Goal: Navigation & Orientation: Find specific page/section

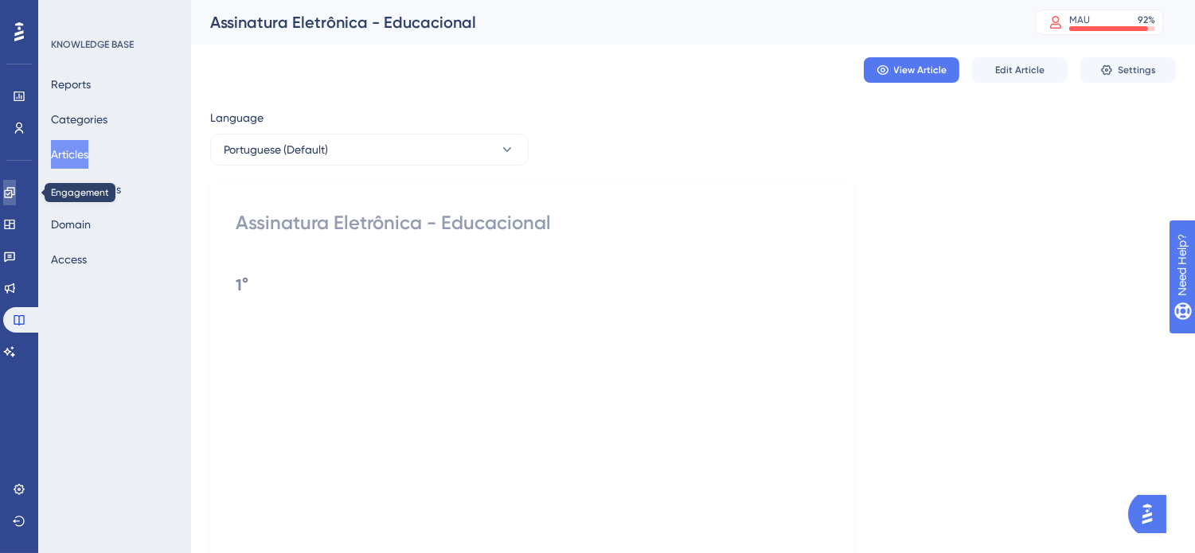
click at [16, 189] on icon at bounding box center [9, 192] width 13 height 13
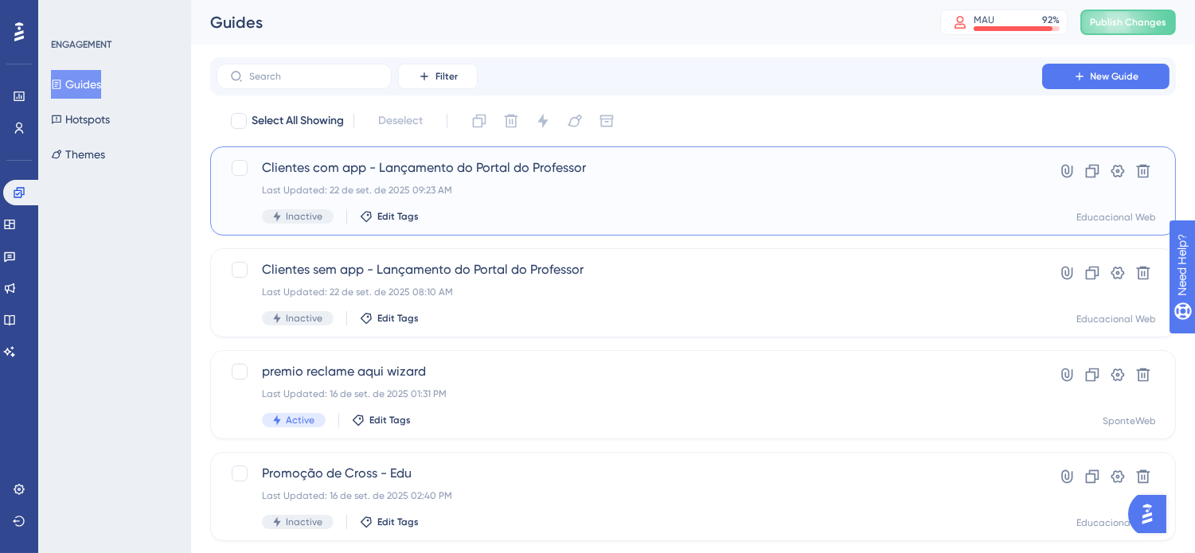
click at [514, 168] on span "Clientes com app - Lançamento do Portal do Professor" at bounding box center [629, 167] width 735 height 19
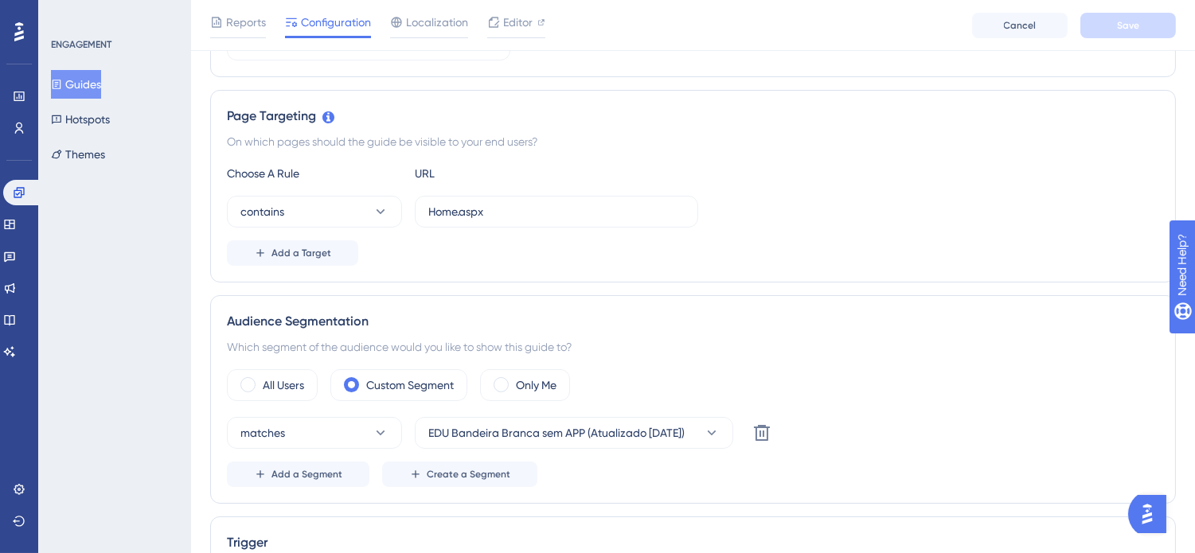
scroll to position [442, 0]
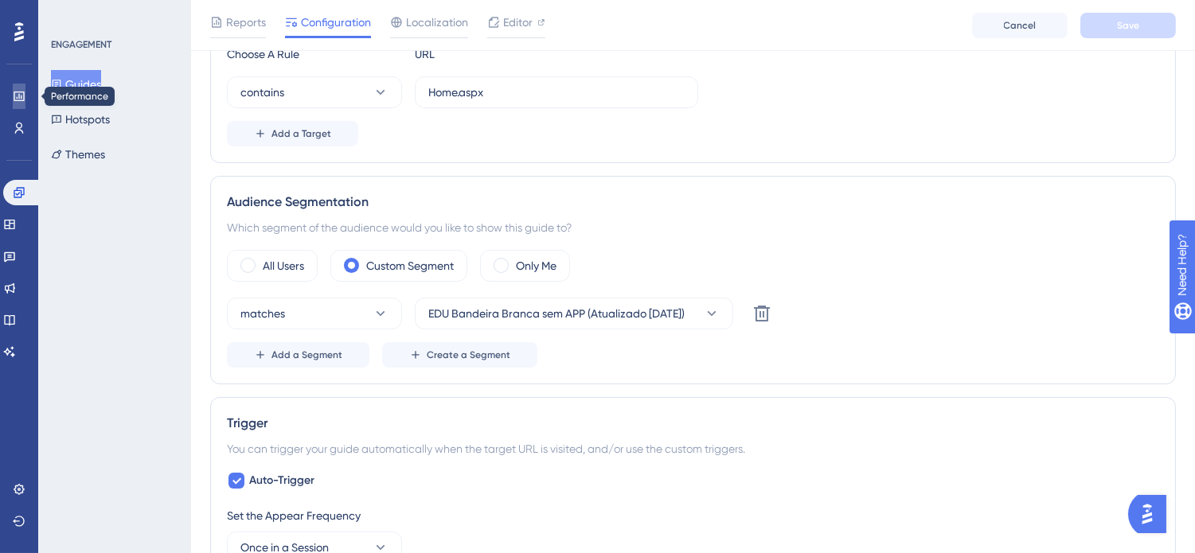
click at [16, 96] on icon at bounding box center [19, 96] width 13 height 13
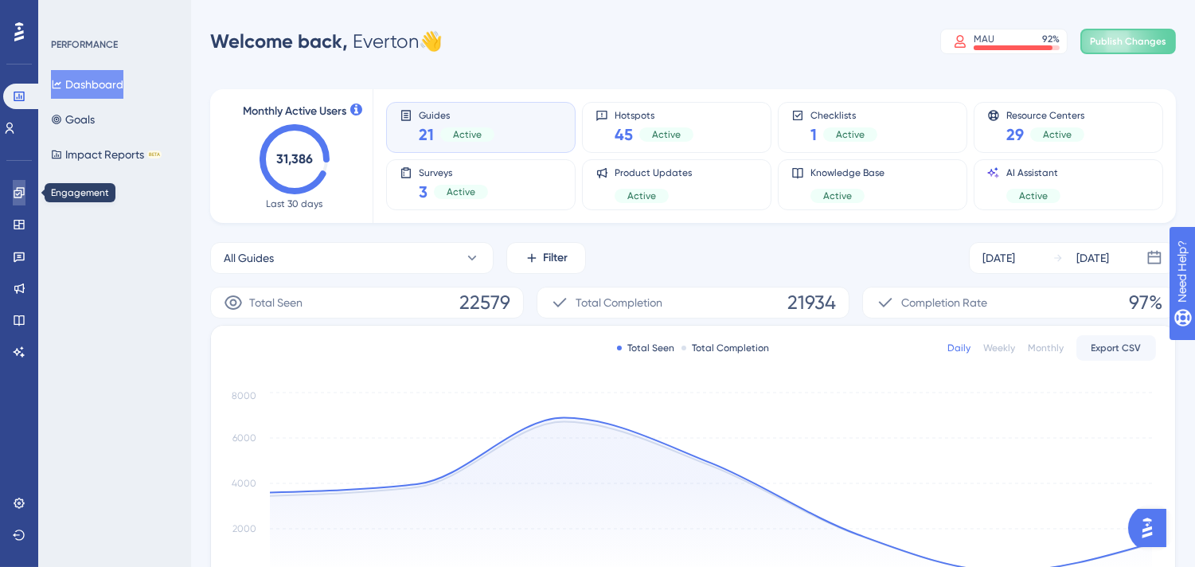
click at [13, 197] on link at bounding box center [19, 192] width 13 height 25
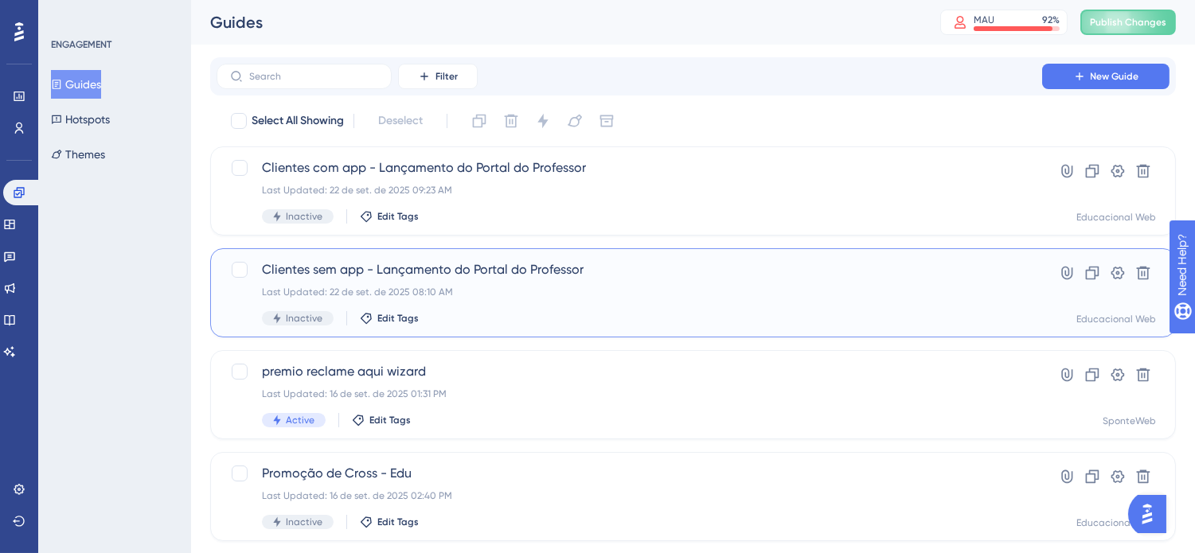
click at [515, 260] on span "Clientes sem app - Lançamento do Portal do Professor" at bounding box center [629, 269] width 735 height 19
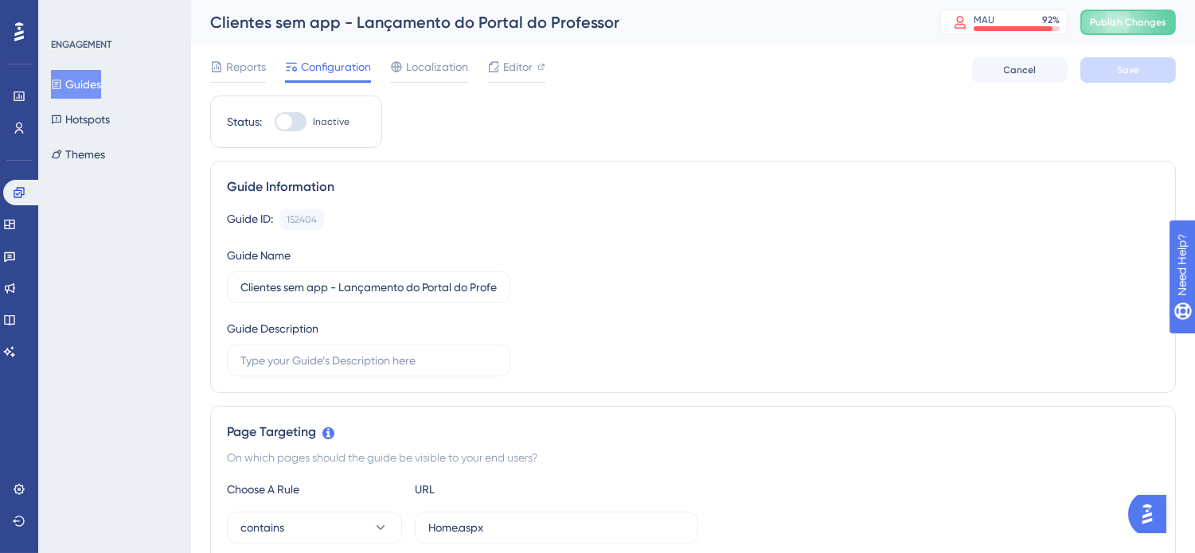
click at [855, 287] on div "Guide ID: 152404 Copy Guide Name Clientes sem app - Lançamento do Portal do Pro…" at bounding box center [693, 292] width 932 height 167
click at [80, 77] on button "Guides" at bounding box center [76, 84] width 50 height 29
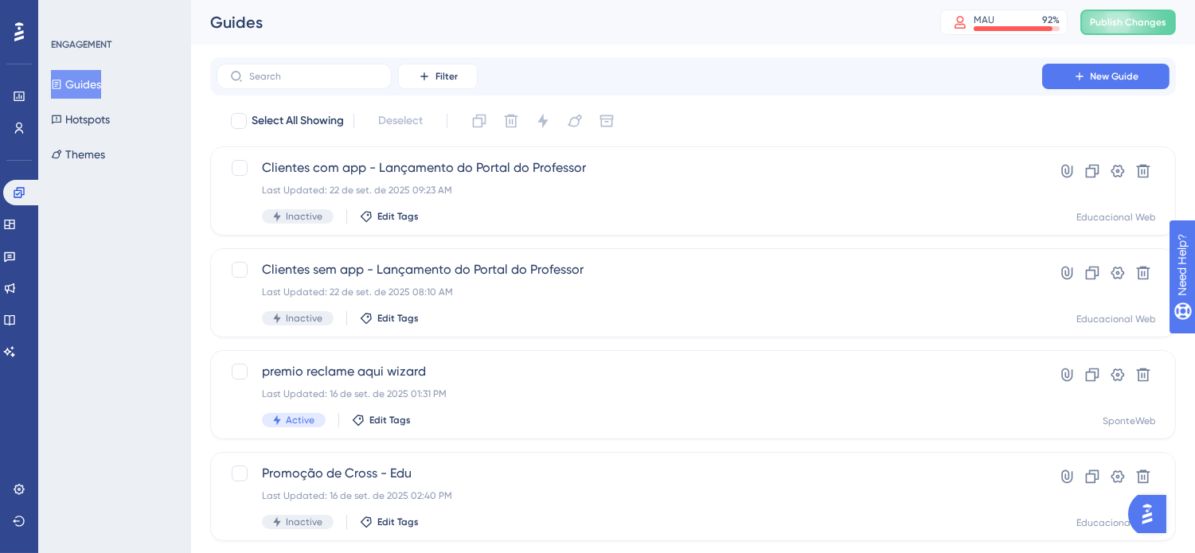
click at [881, 36] on div "Guides MAU 92 % Click to see add-on and upgrade options Publish Changes" at bounding box center [693, 22] width 1004 height 45
click at [771, 37] on div "Guides MAU 92 % Click to see add-on and upgrade options Publish Changes" at bounding box center [693, 22] width 1004 height 45
click at [14, 100] on icon at bounding box center [19, 97] width 10 height 10
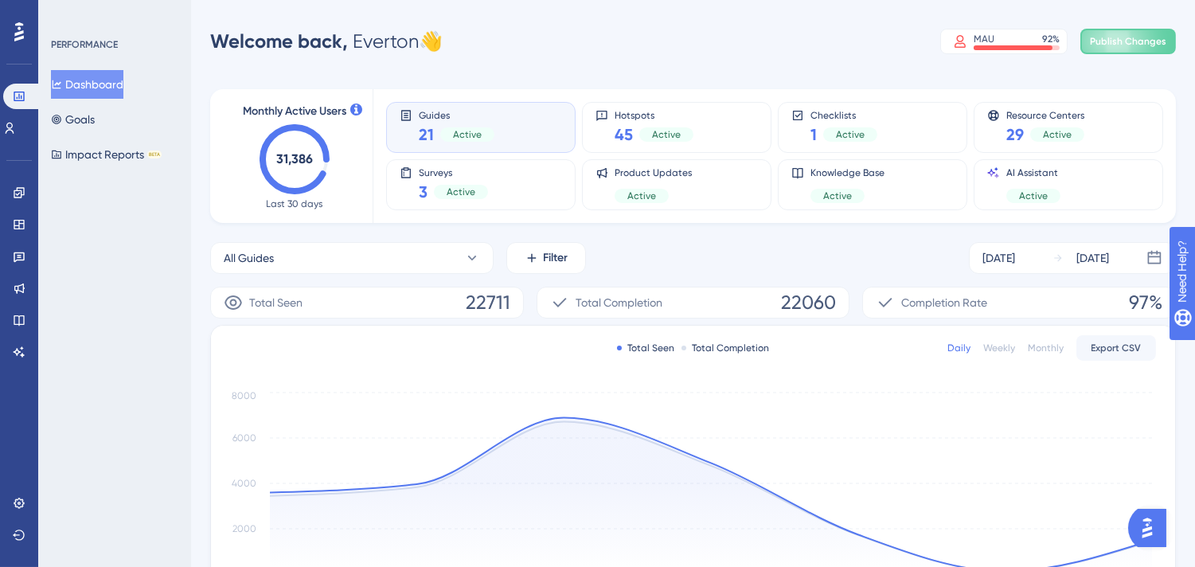
click at [743, 65] on div "Performance Users Engagement Widgets Feedback Product Updates Knowledge Base AI…" at bounding box center [693, 515] width 1004 height 980
click at [888, 45] on div "Welcome back, Everton 👋 MAU 92 % Click to see add-on and upgrade options Publis…" at bounding box center [693, 41] width 966 height 32
